Goal: Navigation & Orientation: Find specific page/section

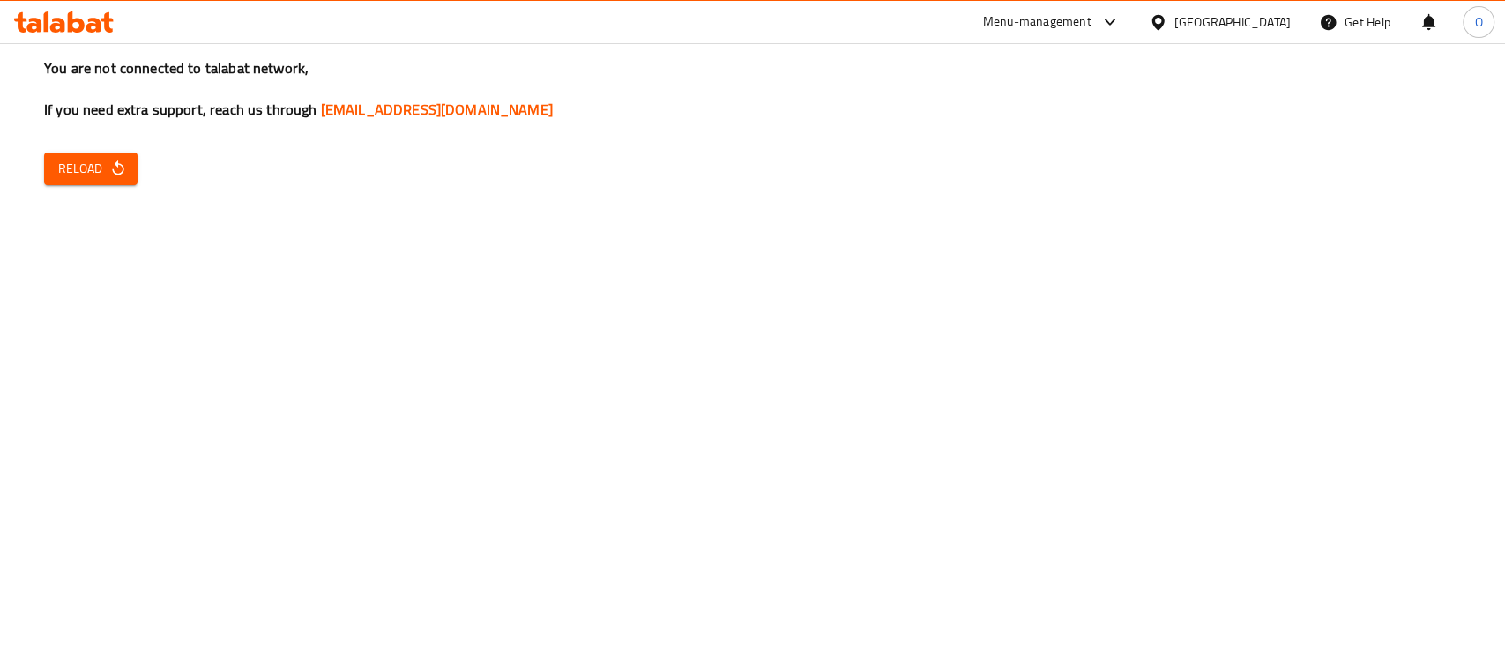
click at [108, 158] on span "Reload" at bounding box center [90, 169] width 65 height 22
click at [99, 166] on span "Reload" at bounding box center [90, 169] width 65 height 22
click at [92, 176] on span "Reload" at bounding box center [90, 169] width 65 height 22
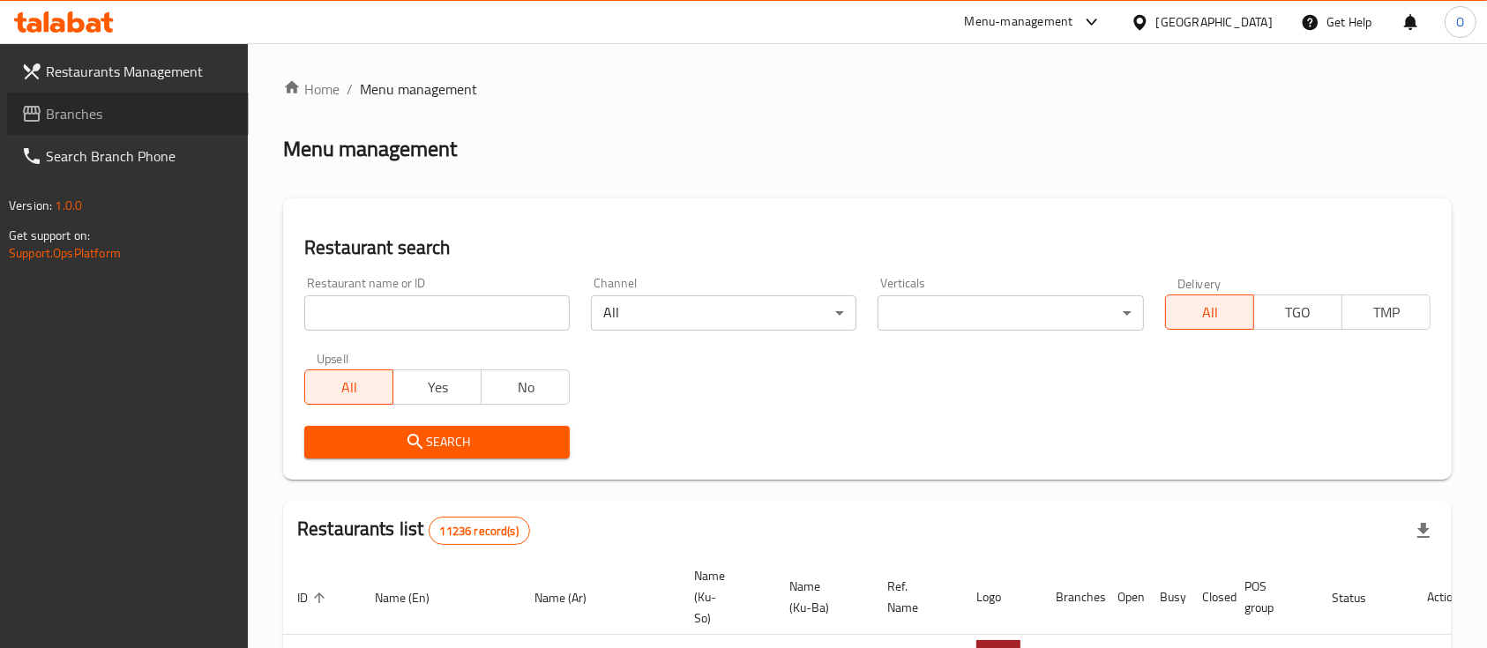
click at [123, 118] on span "Branches" at bounding box center [140, 113] width 189 height 21
